Goal: Navigation & Orientation: Find specific page/section

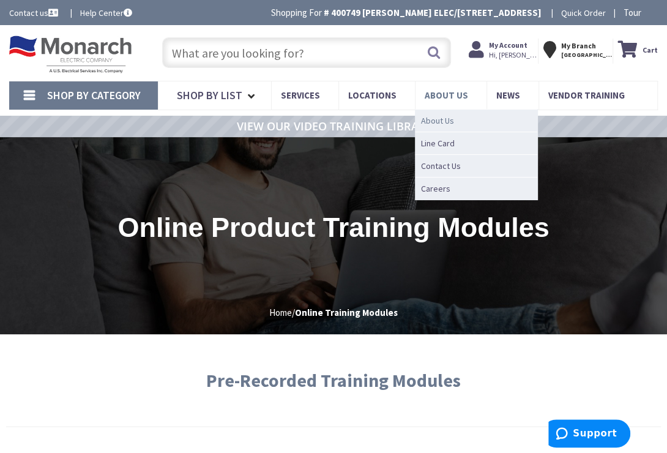
click at [438, 124] on span "About Us" at bounding box center [437, 120] width 33 height 12
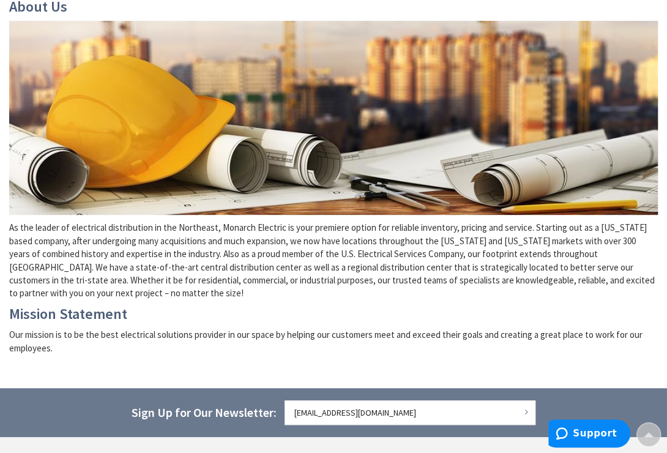
scroll to position [168, 0]
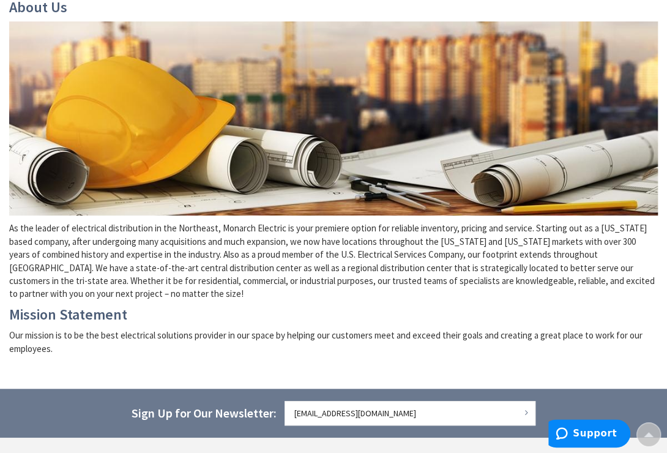
type input "[STREET_ADDRESS]"
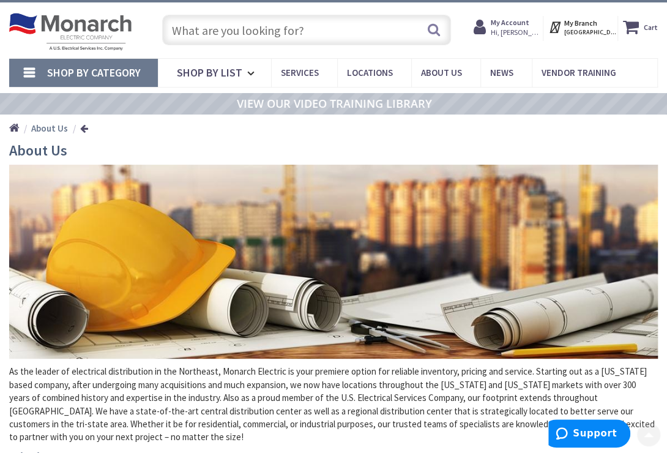
scroll to position [0, 0]
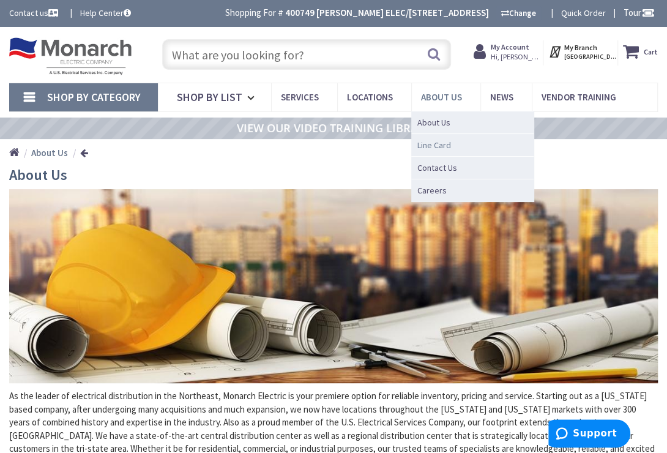
click at [438, 139] on span "Line Card" at bounding box center [434, 145] width 34 height 12
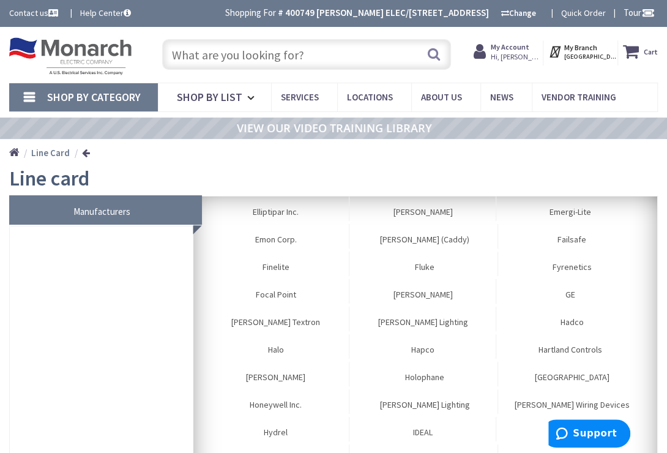
scroll to position [500, 0]
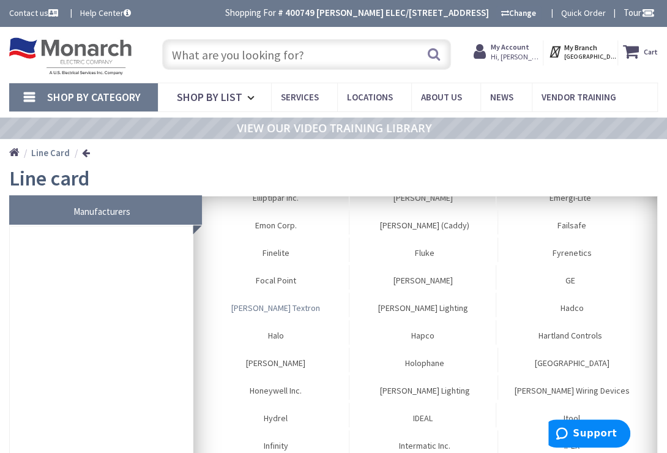
click at [282, 316] on link "Greenlee Textron" at bounding box center [275, 304] width 147 height 24
